Goal: Information Seeking & Learning: Learn about a topic

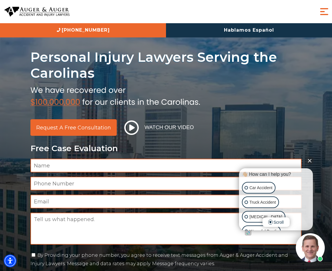
click at [278, 11] on span "Menu" at bounding box center [325, 12] width 12 height 12
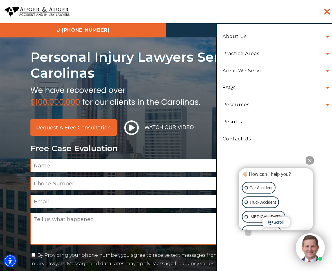
drag, startPoint x: 283, startPoint y: 51, endPoint x: 291, endPoint y: 54, distance: 8.2
click at [278, 51] on li "Practice Areas Car Accident Truck Accident Motorcycle Accident Bicycle Accident…" at bounding box center [274, 53] width 113 height 17
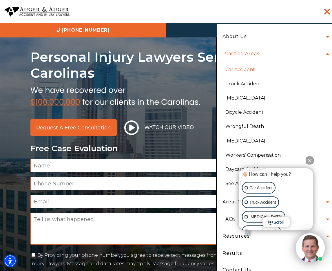
click at [247, 68] on link "Car Accident" at bounding box center [276, 69] width 110 height 14
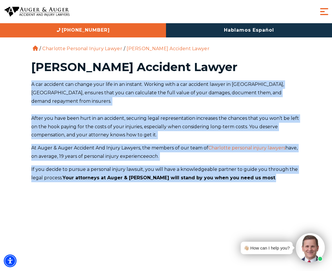
drag, startPoint x: 32, startPoint y: 84, endPoint x: 248, endPoint y: 170, distance: 232.3
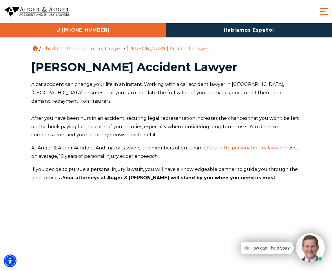
click at [153, 118] on span "After you have been hurt in an accident, securing legal representation increase…" at bounding box center [165, 126] width 268 height 22
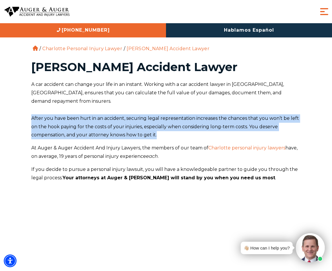
click at [153, 118] on span "After you have been hurt in an accident, securing legal representation increase…" at bounding box center [165, 126] width 268 height 22
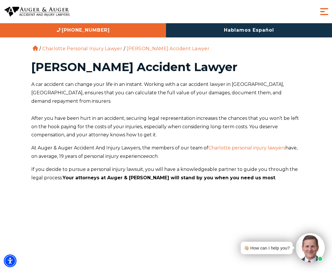
click at [33, 87] on p "A car accident can change your life in an instant. Working with a car accident …" at bounding box center [166, 92] width 270 height 25
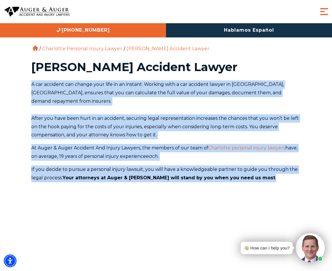
drag, startPoint x: 32, startPoint y: 84, endPoint x: 252, endPoint y: 169, distance: 234.9
